Goal: Task Accomplishment & Management: Manage account settings

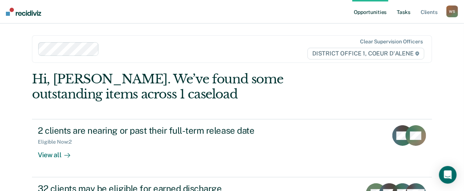
click at [400, 15] on link "Tasks" at bounding box center [404, 12] width 16 height 24
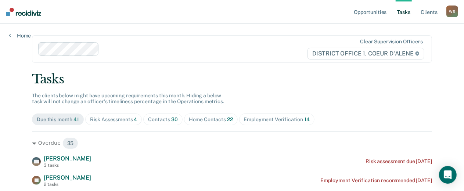
click at [178, 122] on span "30" at bounding box center [174, 119] width 7 height 6
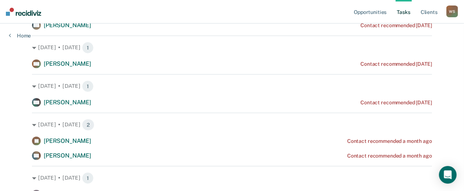
scroll to position [138, 0]
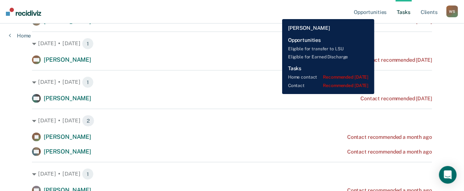
click at [394, 64] on div "[PERSON_NAME] Contact recommended [DATE]" at bounding box center [232, 59] width 400 height 9
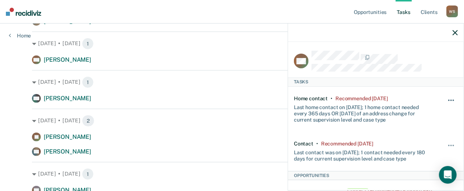
click at [445, 110] on button "button" at bounding box center [451, 104] width 12 height 12
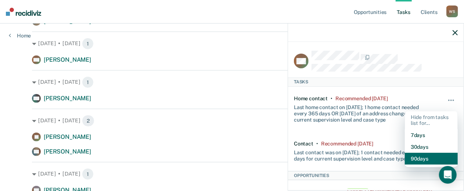
scroll to position [7, 0]
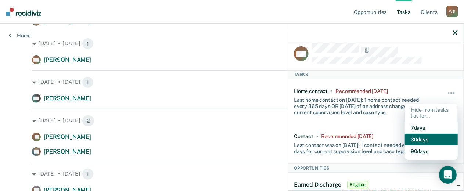
click at [406, 145] on button "30 days" at bounding box center [431, 140] width 53 height 12
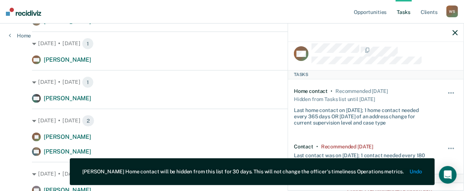
click at [435, 124] on div "Home contact • Recommended [DATE] Hidden from Tasks list until [DATE] Last home…" at bounding box center [376, 106] width 164 height 55
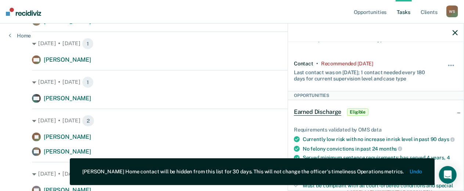
scroll to position [94, 0]
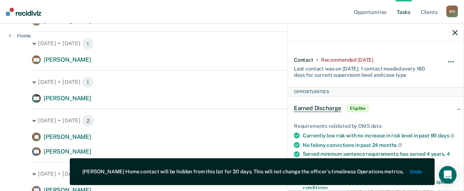
click at [445, 71] on button "button" at bounding box center [451, 66] width 12 height 12
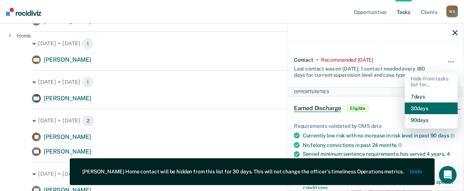
click at [440, 114] on button "30 days" at bounding box center [431, 108] width 53 height 12
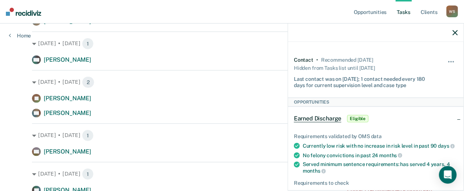
click at [454, 35] on icon "button" at bounding box center [455, 32] width 5 height 5
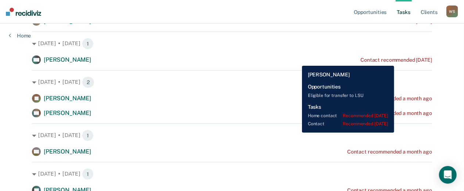
click at [414, 25] on div "Contact recommended [DATE]" at bounding box center [395, 21] width 71 height 6
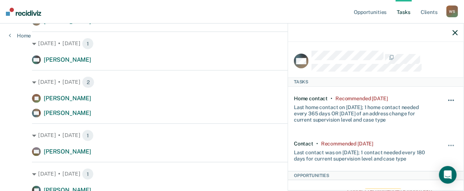
click at [445, 110] on button "button" at bounding box center [451, 104] width 12 height 12
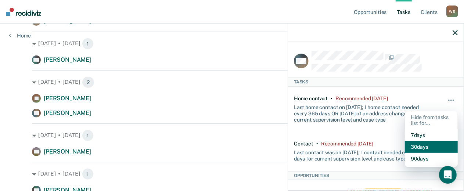
click at [410, 153] on button "30 days" at bounding box center [431, 147] width 53 height 12
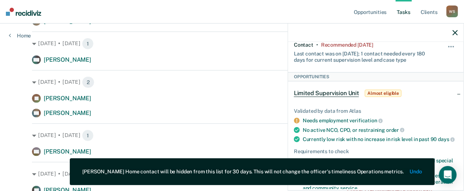
scroll to position [112, 0]
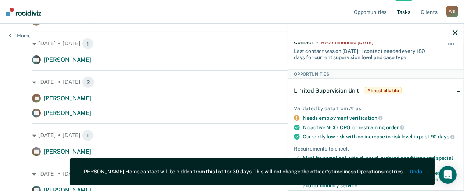
click at [445, 54] on button "button" at bounding box center [451, 48] width 12 height 12
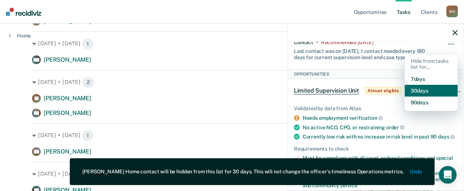
click at [427, 97] on button "30 days" at bounding box center [431, 91] width 53 height 12
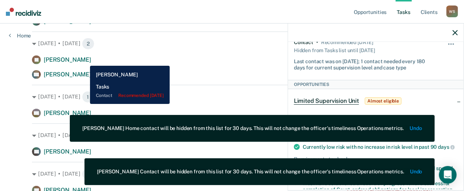
click at [84, 25] on span "[PERSON_NAME]" at bounding box center [67, 21] width 47 height 7
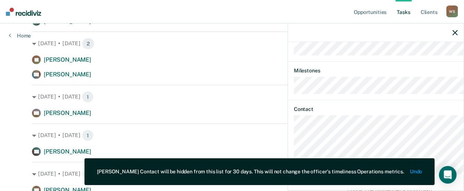
scroll to position [215, 0]
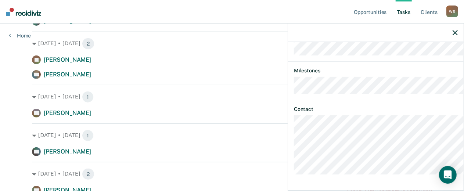
click at [456, 40] on div at bounding box center [376, 33] width 176 height 18
click at [453, 35] on icon "button" at bounding box center [455, 32] width 5 height 5
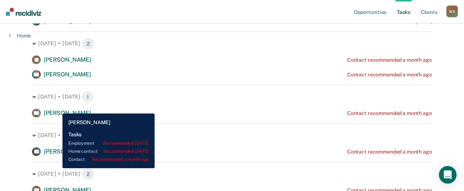
click at [57, 63] on span "[PERSON_NAME]" at bounding box center [67, 59] width 47 height 7
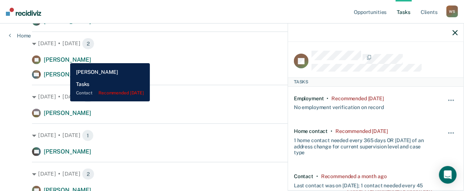
click at [65, 25] on span "[PERSON_NAME]" at bounding box center [67, 21] width 47 height 7
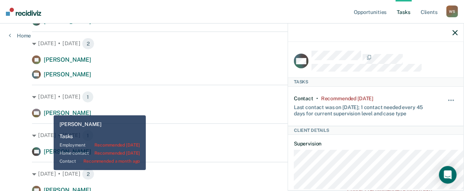
click at [48, 63] on span "[PERSON_NAME]" at bounding box center [67, 59] width 47 height 7
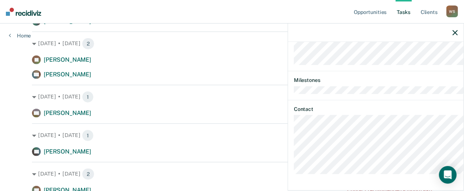
scroll to position [289, 0]
click at [454, 35] on icon "button" at bounding box center [455, 32] width 5 height 5
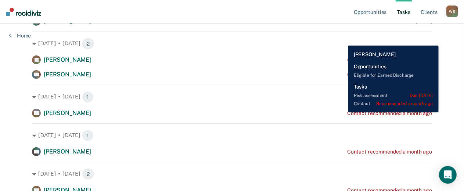
click at [347, 78] on div "Contact recommended a month ago" at bounding box center [389, 75] width 85 height 6
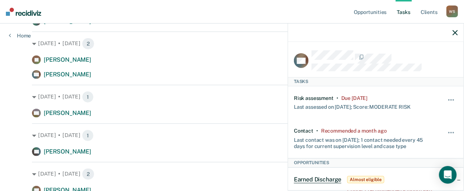
scroll to position [0, 0]
click at [455, 70] on div "LW Tasks Risk assessment • Due [DATE] Last assessed on [DATE]; Score: MODERATE …" at bounding box center [376, 115] width 176 height 147
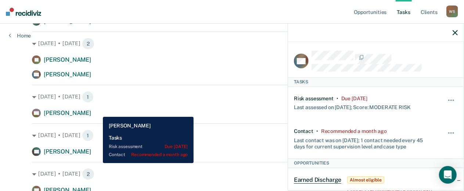
click at [91, 116] on span "[PERSON_NAME]" at bounding box center [67, 112] width 47 height 7
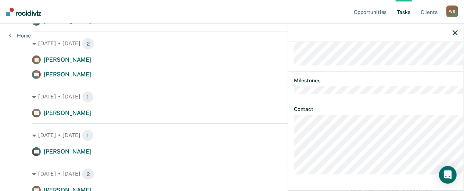
scroll to position [226, 0]
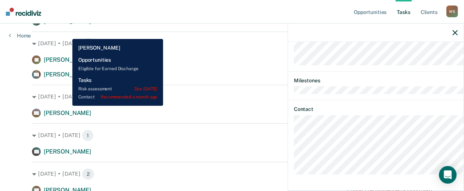
click at [67, 78] on span "[PERSON_NAME]" at bounding box center [67, 74] width 47 height 7
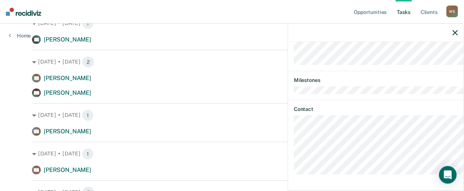
scroll to position [254, 0]
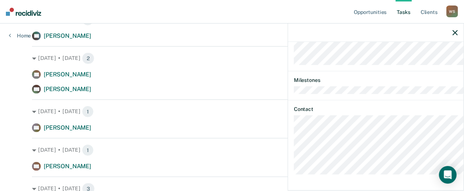
click at [453, 35] on icon "button" at bounding box center [455, 32] width 5 height 5
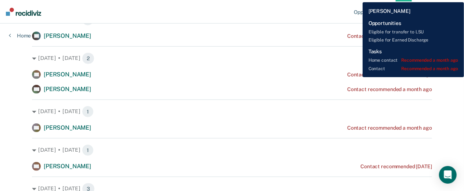
click at [356, 39] on div "Contact recommended a month ago" at bounding box center [389, 36] width 85 height 6
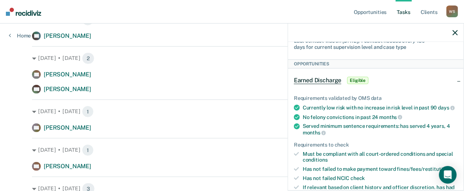
scroll to position [111, 0]
